Goal: Check status: Check status

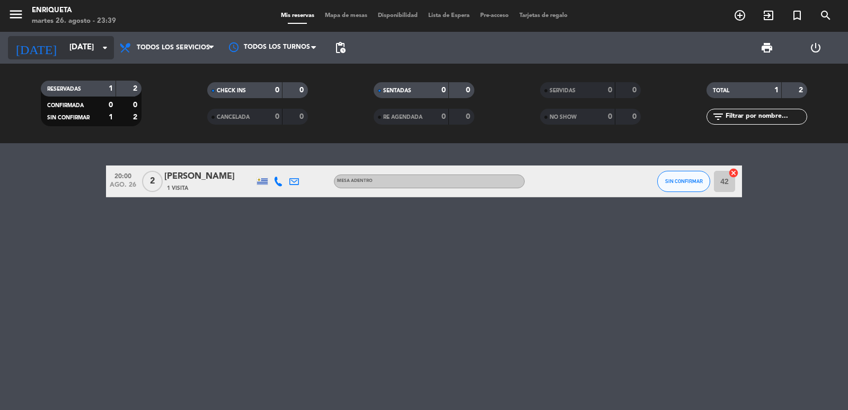
click at [106, 40] on input "[DATE]" at bounding box center [115, 48] width 102 height 20
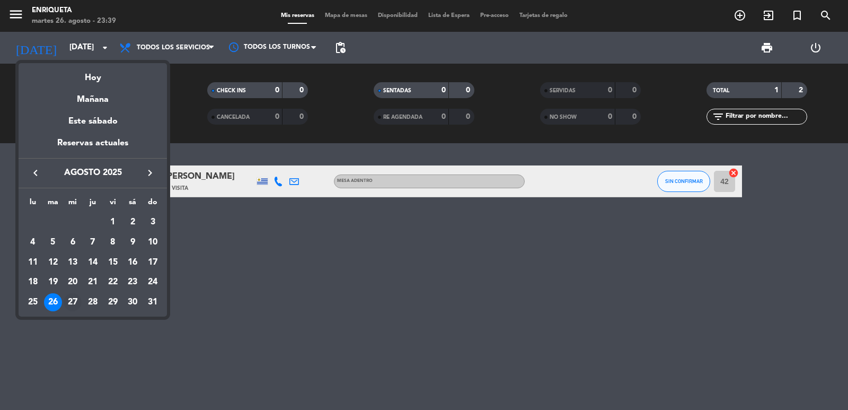
click at [73, 297] on div "27" at bounding box center [73, 302] width 18 height 18
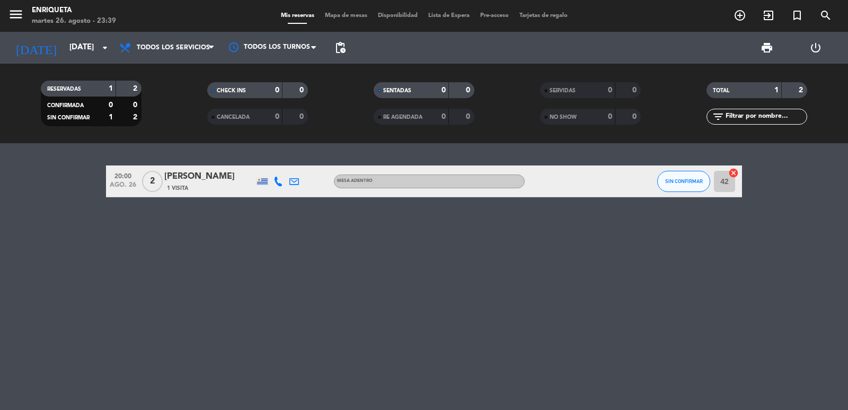
type input "mié. 27 ago."
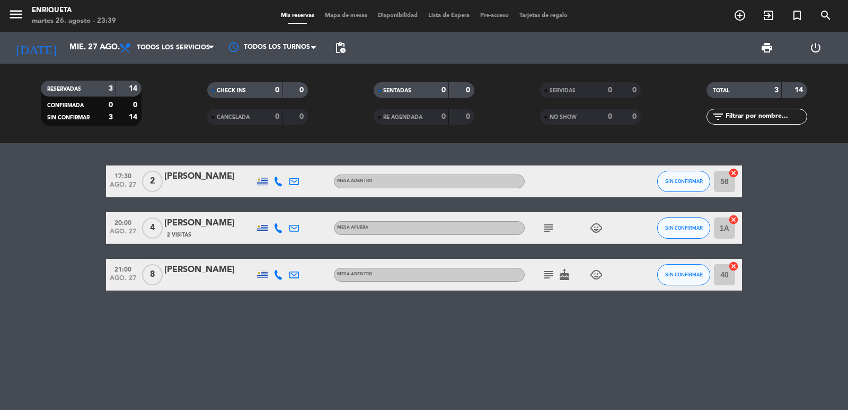
click at [548, 227] on icon "subject" at bounding box center [548, 227] width 13 height 13
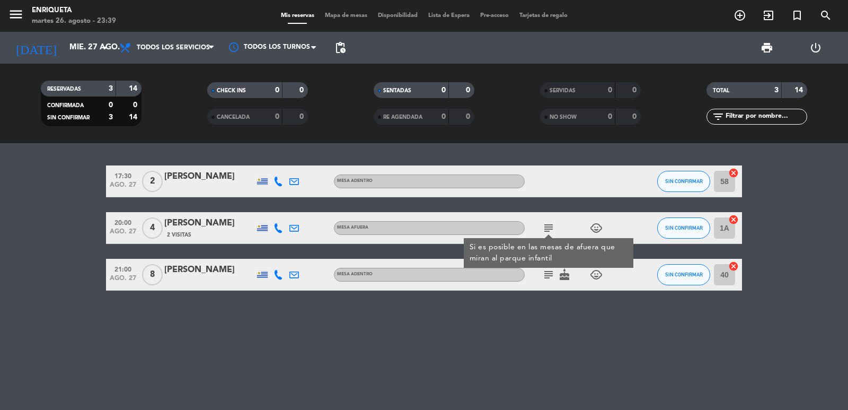
click at [545, 321] on div "17:30 [DATE] 2 [PERSON_NAME] ADENTRO SIN CONFIRMAR 58 cancel 20:00 [DATE] 4 [PE…" at bounding box center [424, 276] width 848 height 266
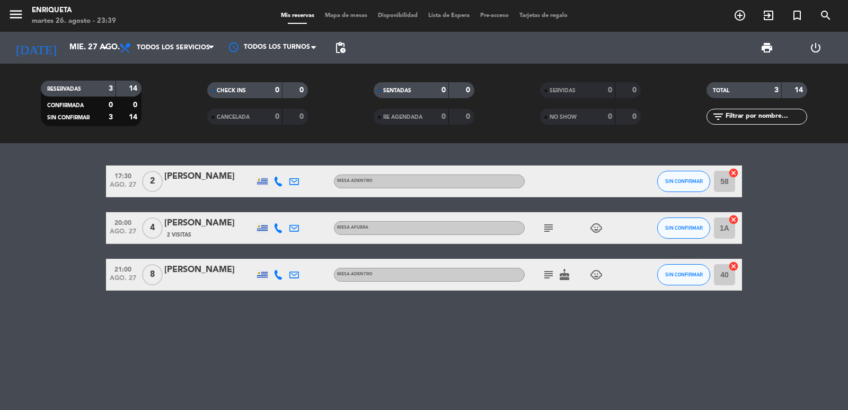
click at [546, 271] on icon "subject" at bounding box center [548, 274] width 13 height 13
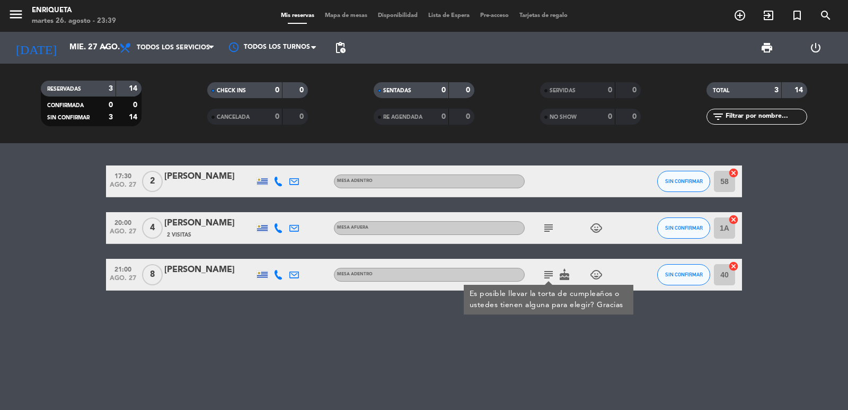
click at [548, 229] on icon "subject" at bounding box center [548, 227] width 13 height 13
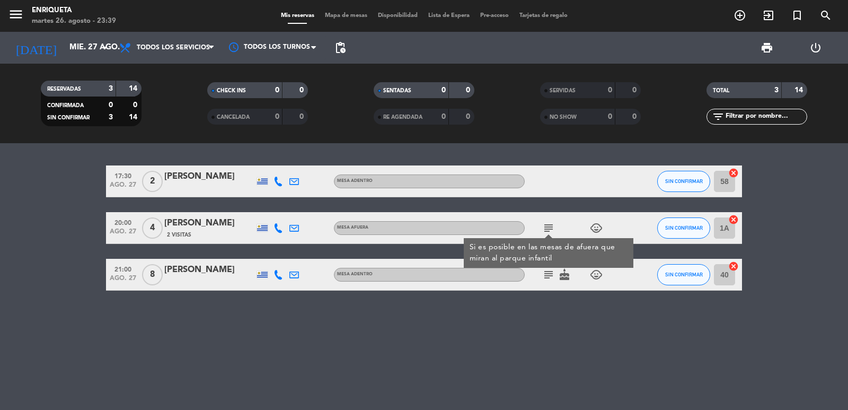
click at [501, 323] on div "17:30 [DATE] 2 [PERSON_NAME] ADENTRO SIN CONFIRMAR 58 cancel 20:00 [DATE] 4 [PE…" at bounding box center [424, 276] width 848 height 266
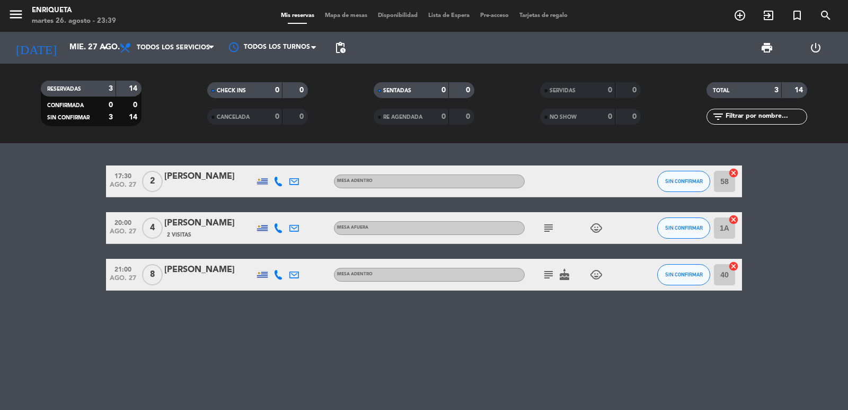
click at [549, 226] on icon "subject" at bounding box center [548, 227] width 13 height 13
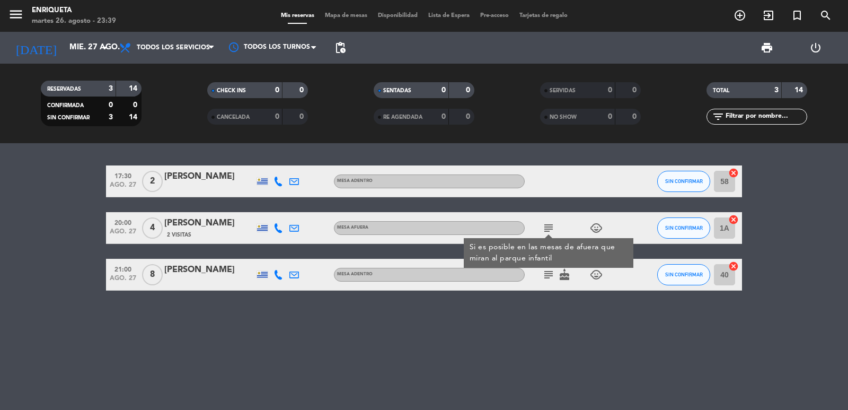
click at [546, 273] on icon "subject" at bounding box center [548, 274] width 13 height 13
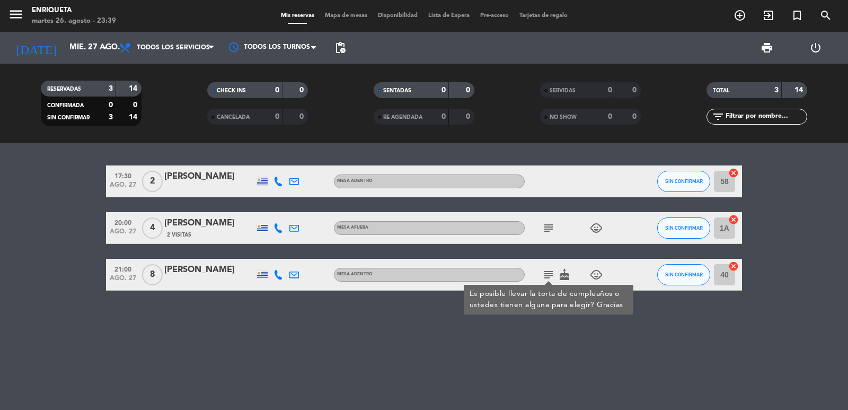
click at [546, 226] on icon "subject" at bounding box center [548, 227] width 13 height 13
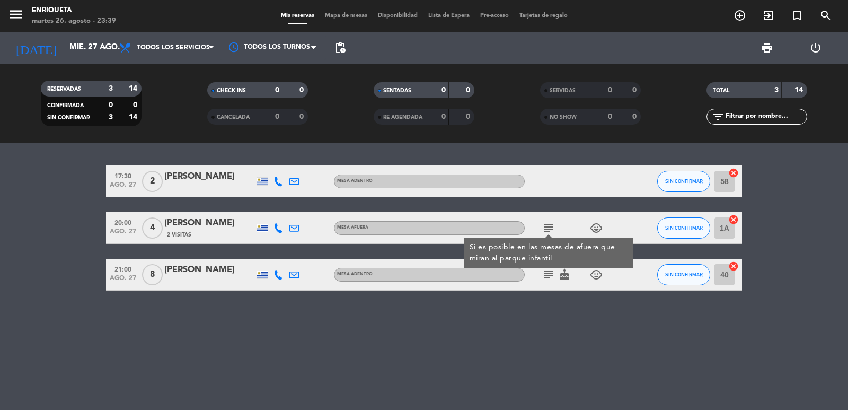
click at [417, 359] on div "17:30 [DATE] 2 [PERSON_NAME] ADENTRO SIN CONFIRMAR 58 cancel 20:00 [DATE] 4 [PE…" at bounding box center [424, 276] width 848 height 266
